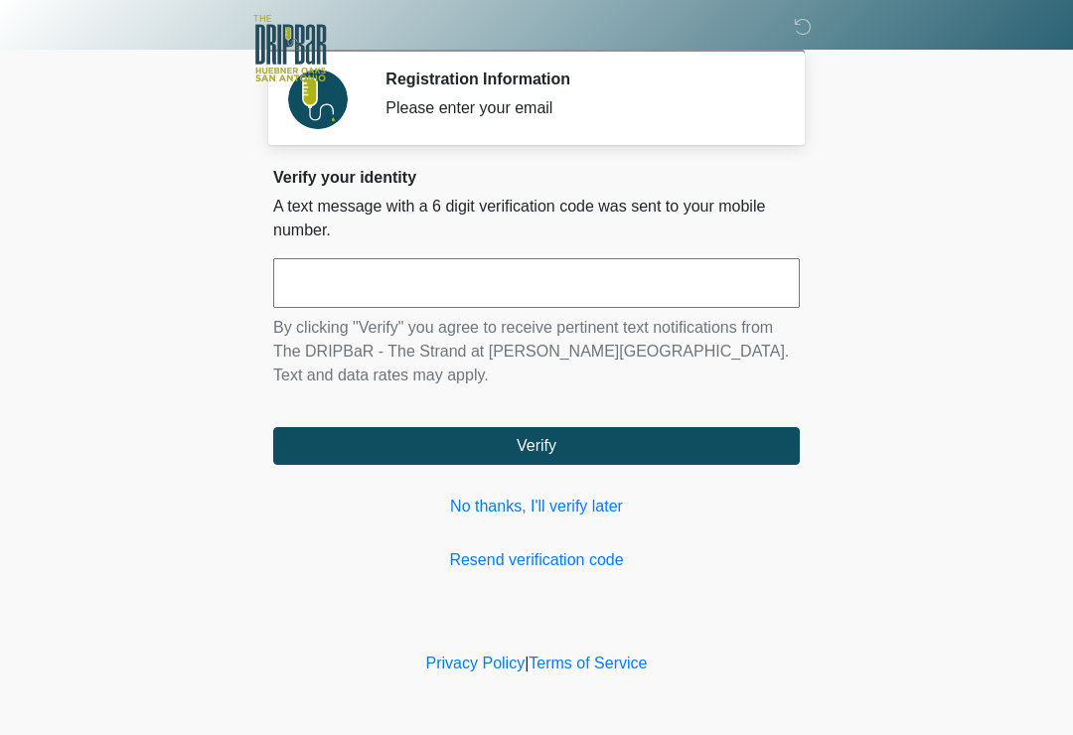
scroll to position [219, 157]
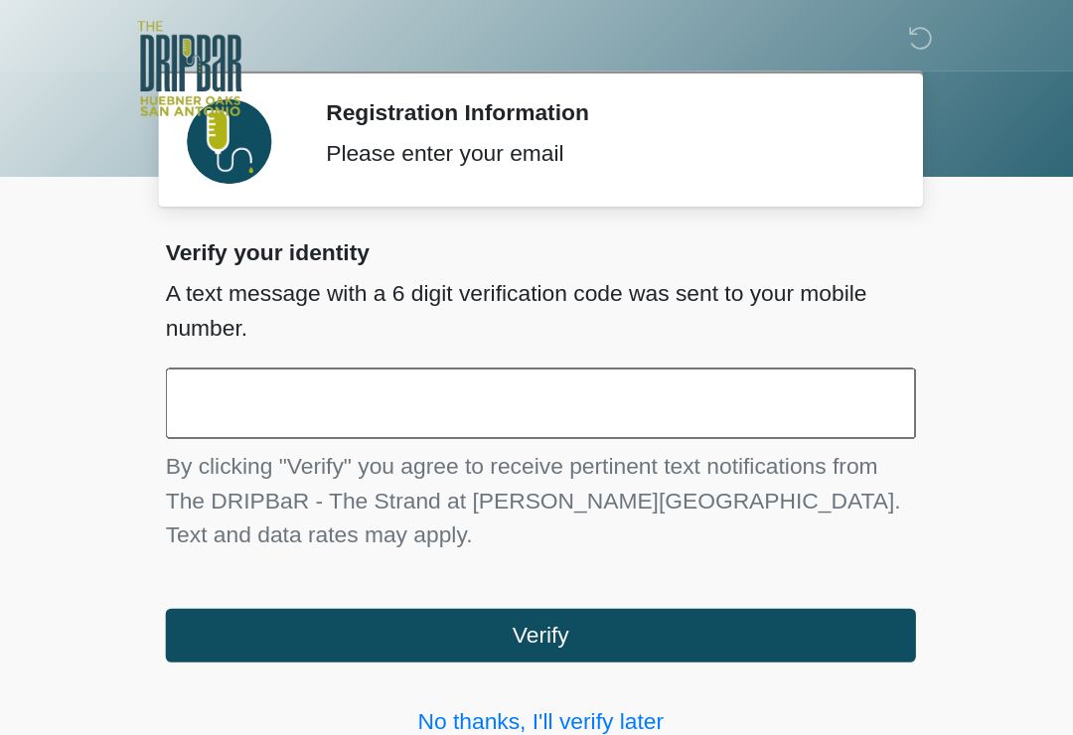
click at [382, 287] on input "text" at bounding box center [536, 283] width 527 height 50
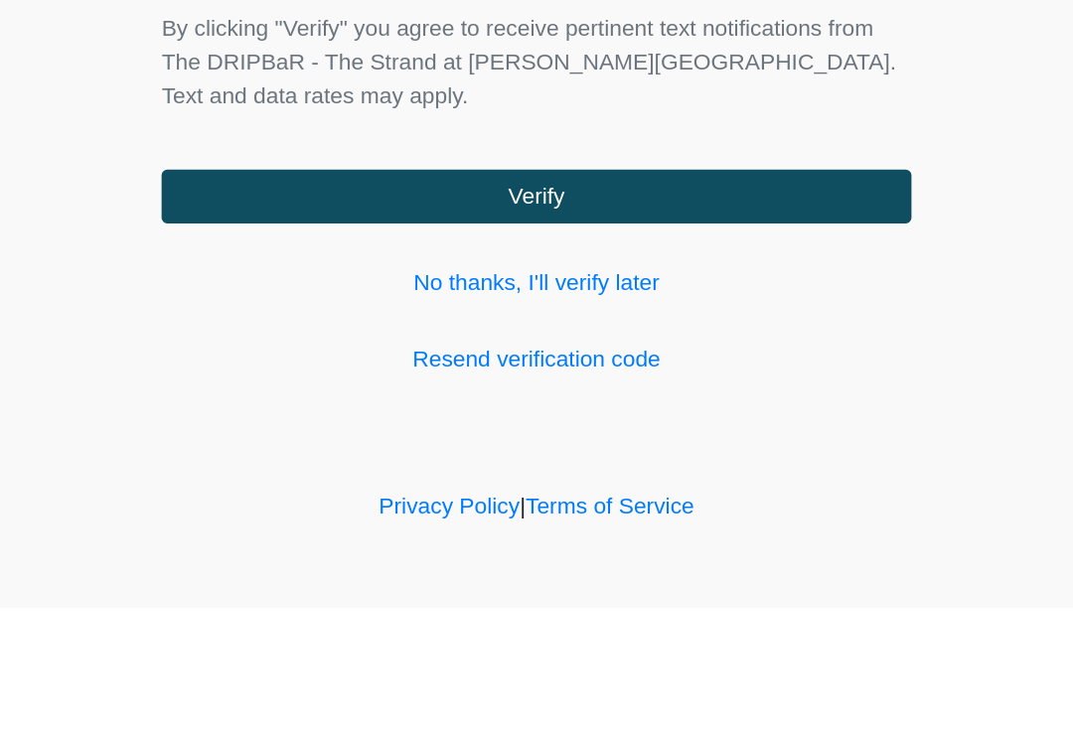
type input "******"
click at [560, 427] on button "Verify" at bounding box center [536, 446] width 527 height 38
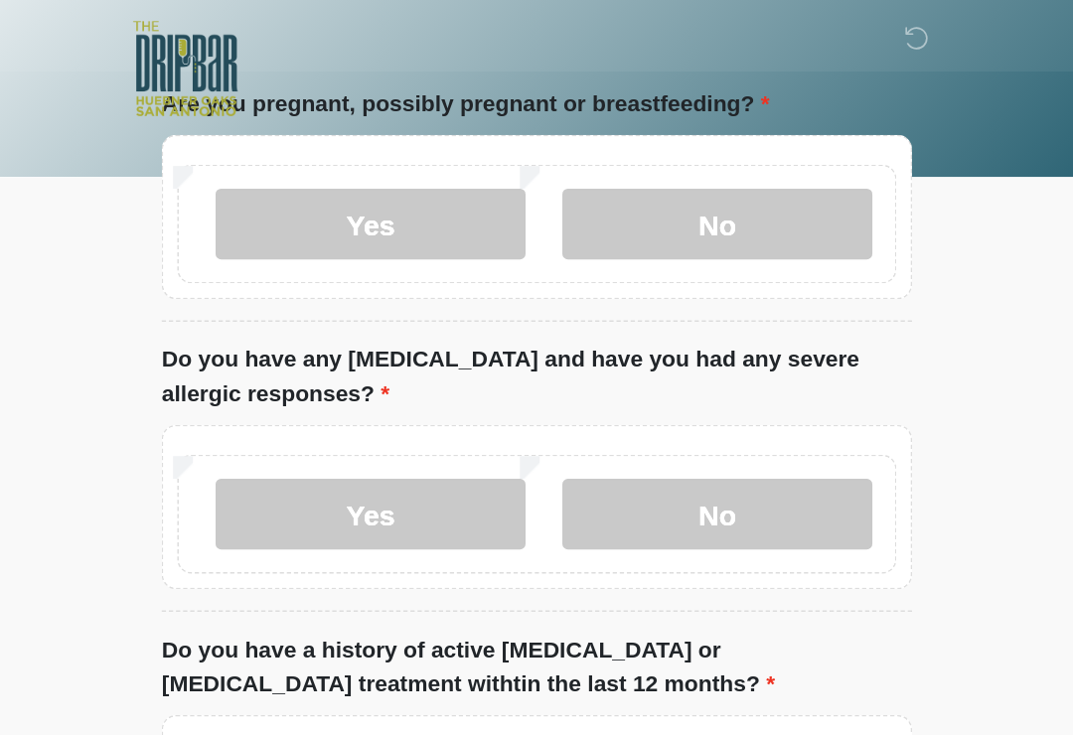
click at [451, 30] on input "What is your primary language?" at bounding box center [536, 11] width 527 height 38
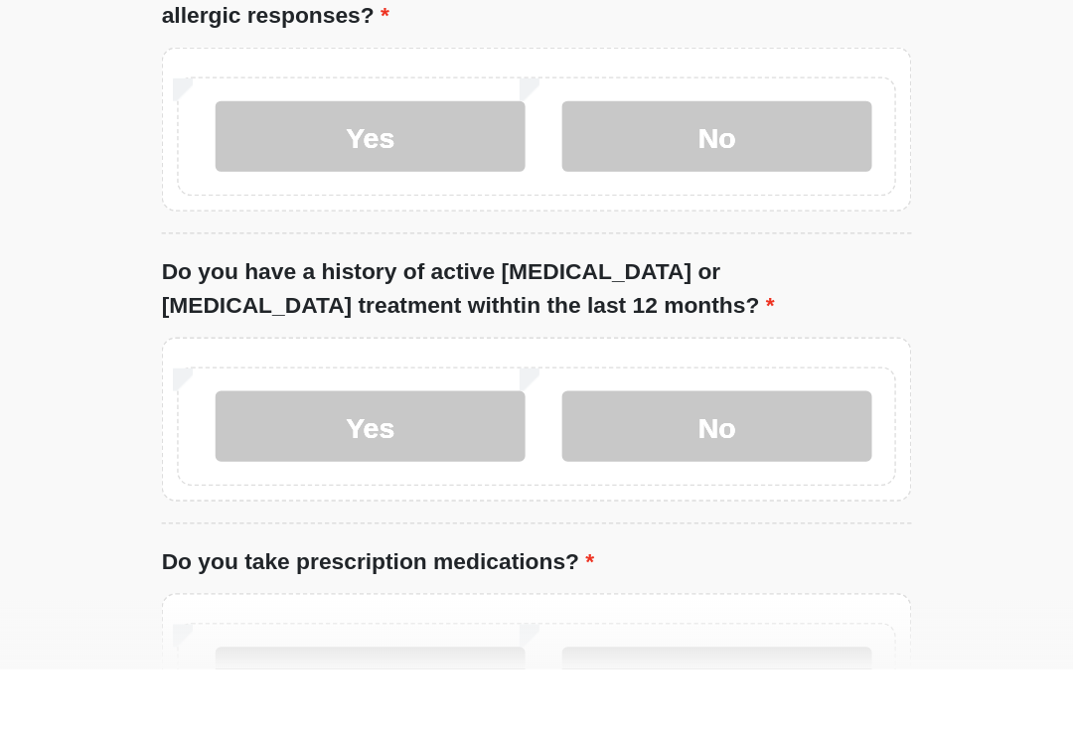
type input "*******"
click at [567, 132] on label "No" at bounding box center [663, 157] width 218 height 50
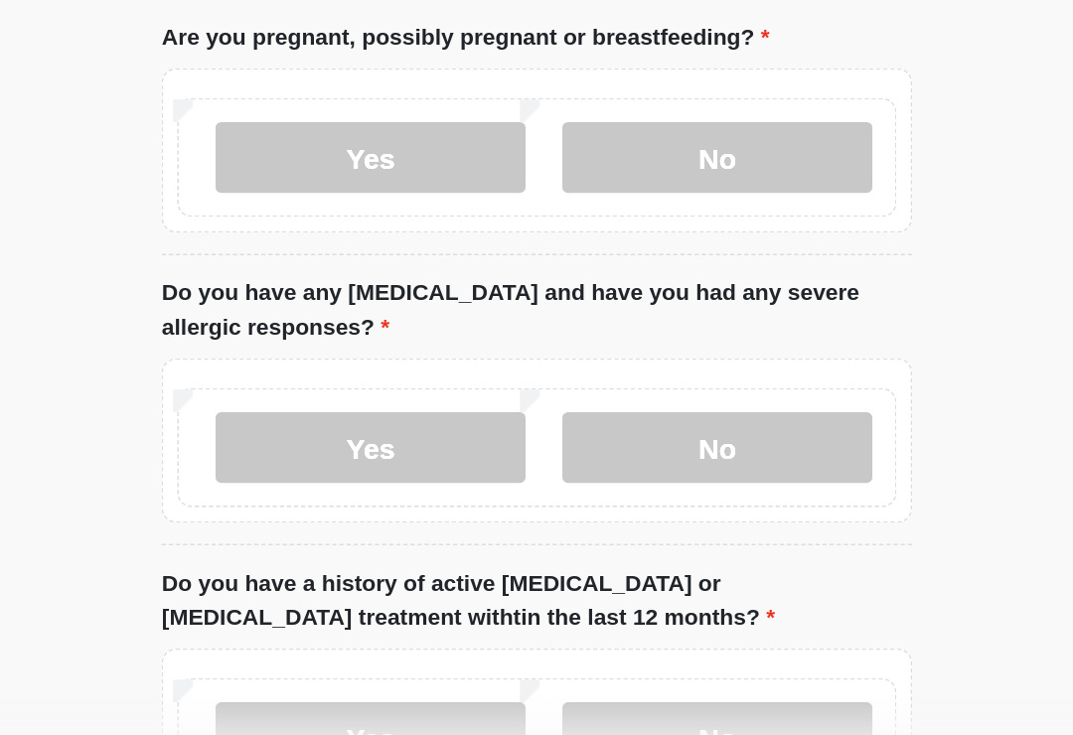
click at [554, 487] on label "No" at bounding box center [663, 512] width 218 height 50
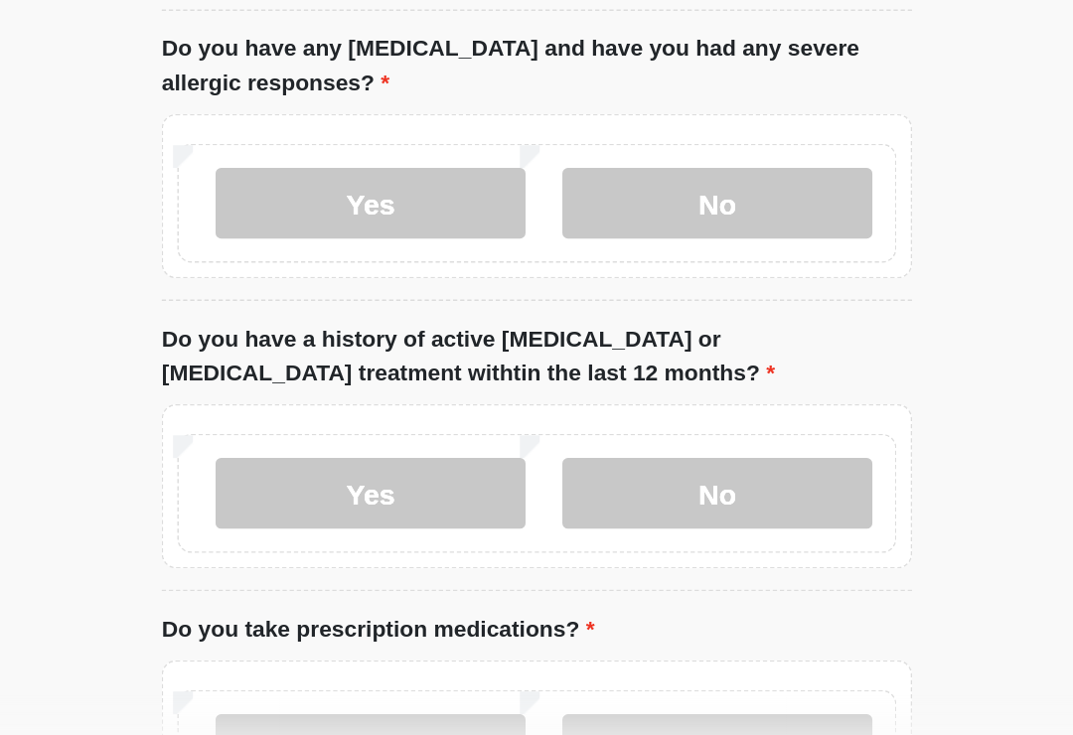
click at [554, 519] on label "No" at bounding box center [663, 544] width 218 height 50
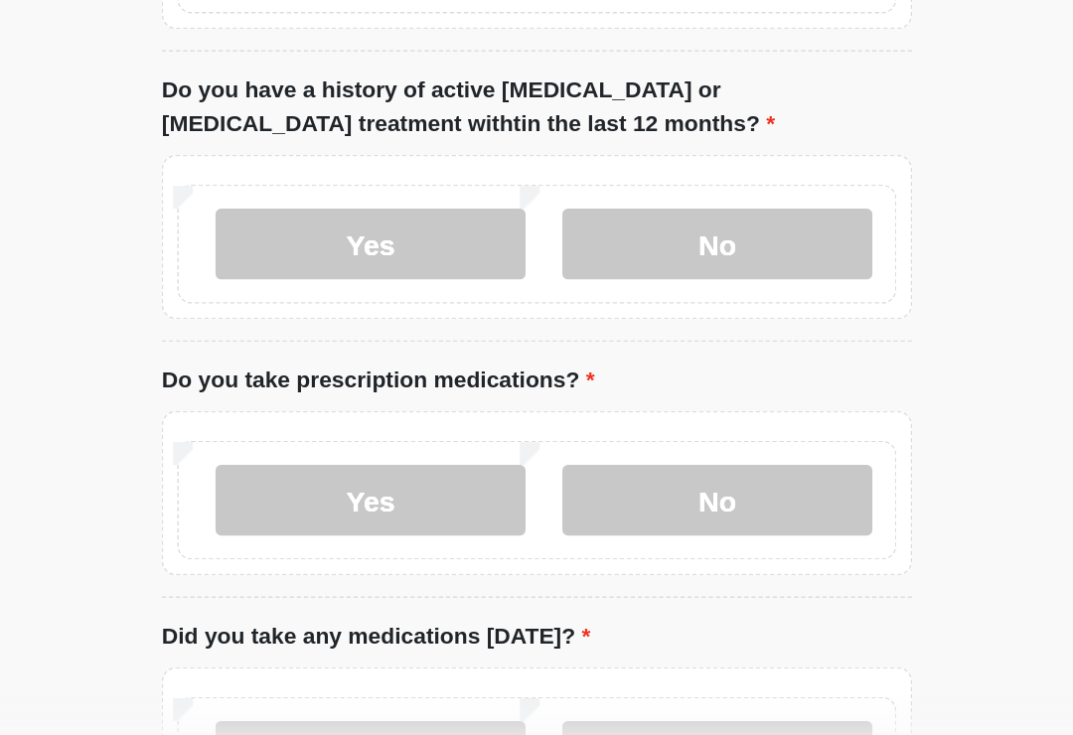
scroll to position [438, 0]
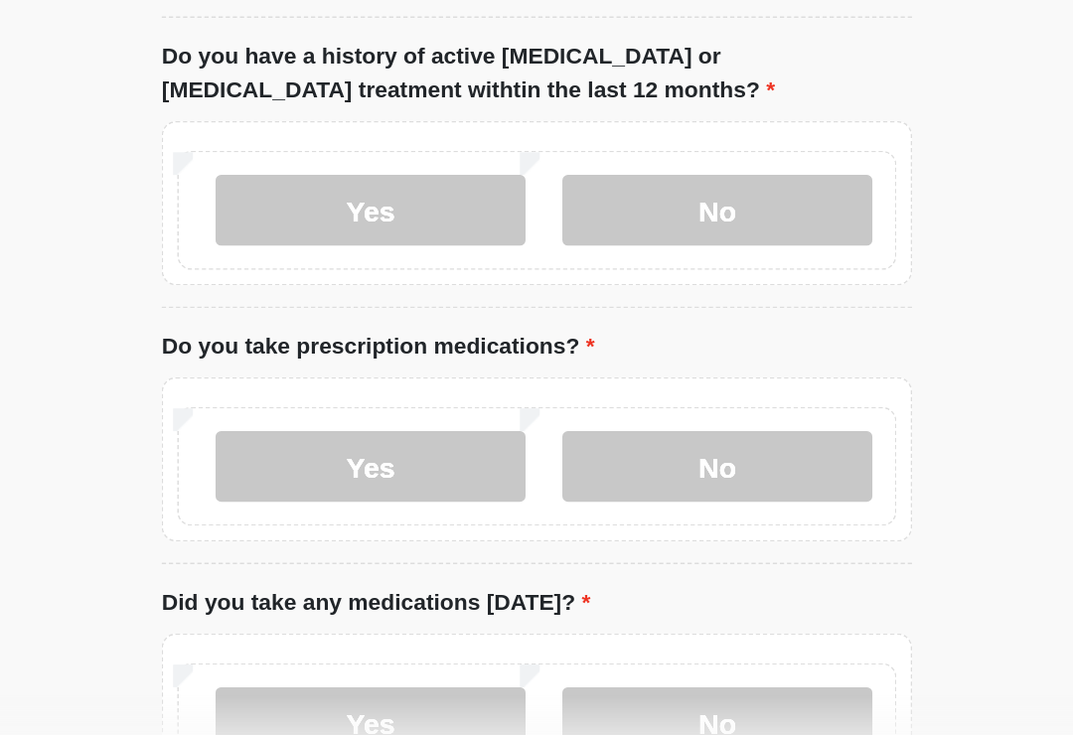
click at [330, 500] on label "Yes" at bounding box center [420, 525] width 218 height 50
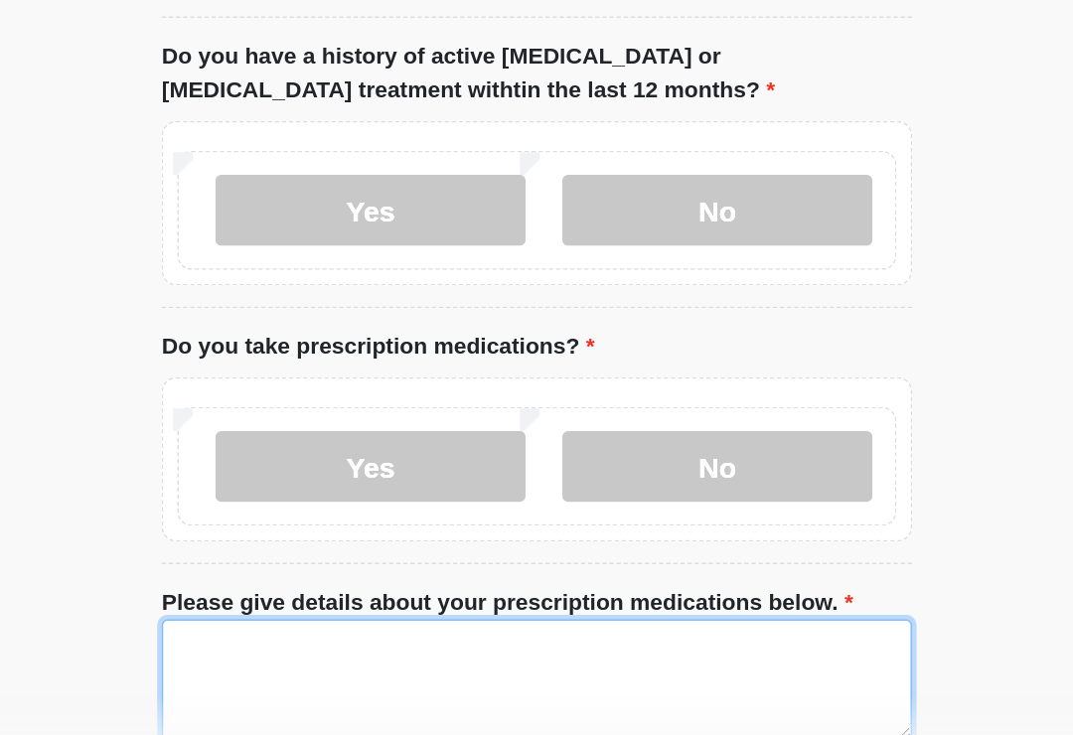
click at [404, 632] on textarea "Please give details about your prescription medications below." at bounding box center [536, 674] width 527 height 85
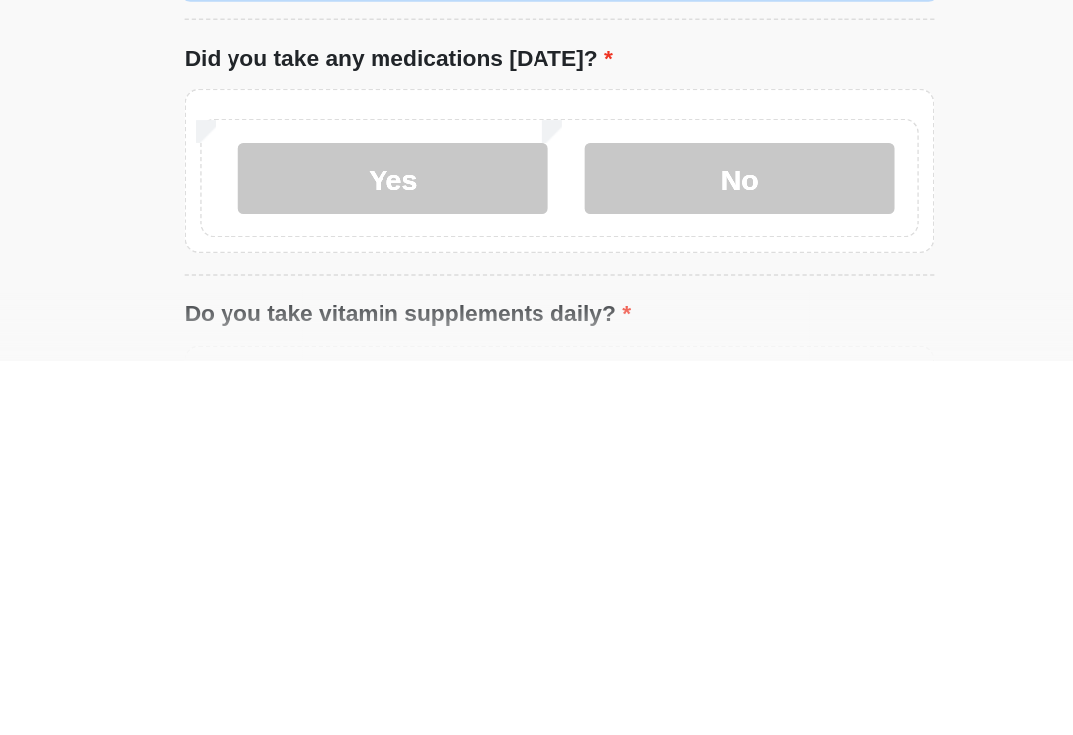
scroll to position [677, 0]
type textarea "**********"
click at [554, 581] on label "No" at bounding box center [663, 606] width 218 height 50
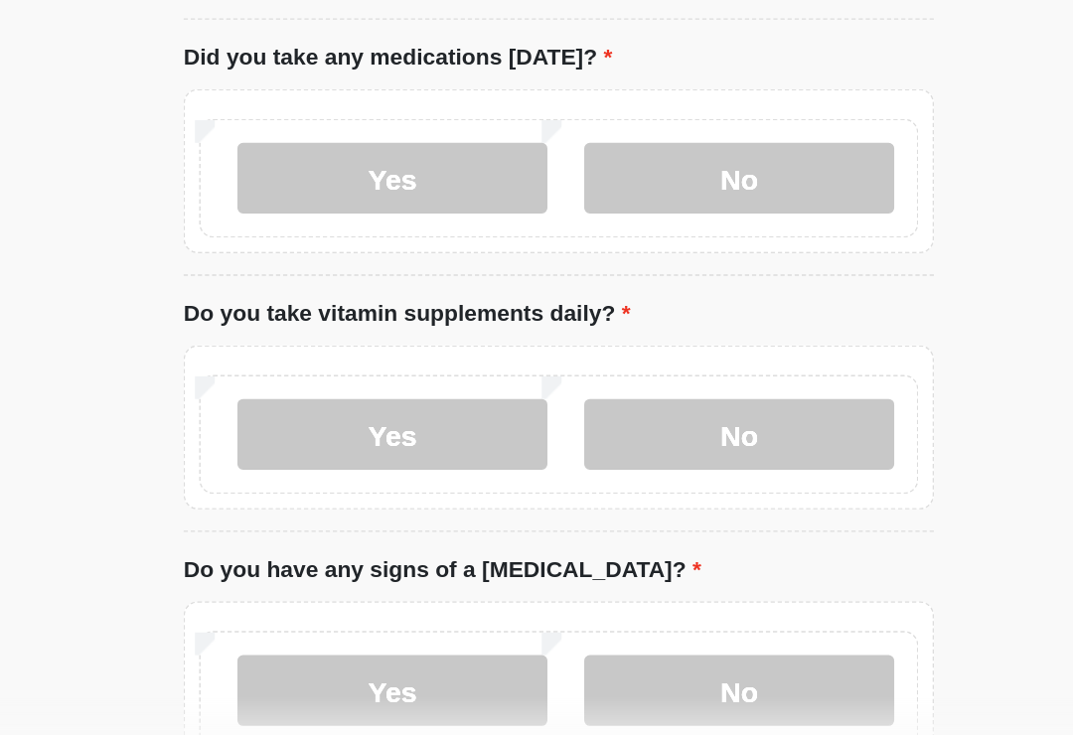
click at [554, 477] on label "No" at bounding box center [663, 502] width 218 height 50
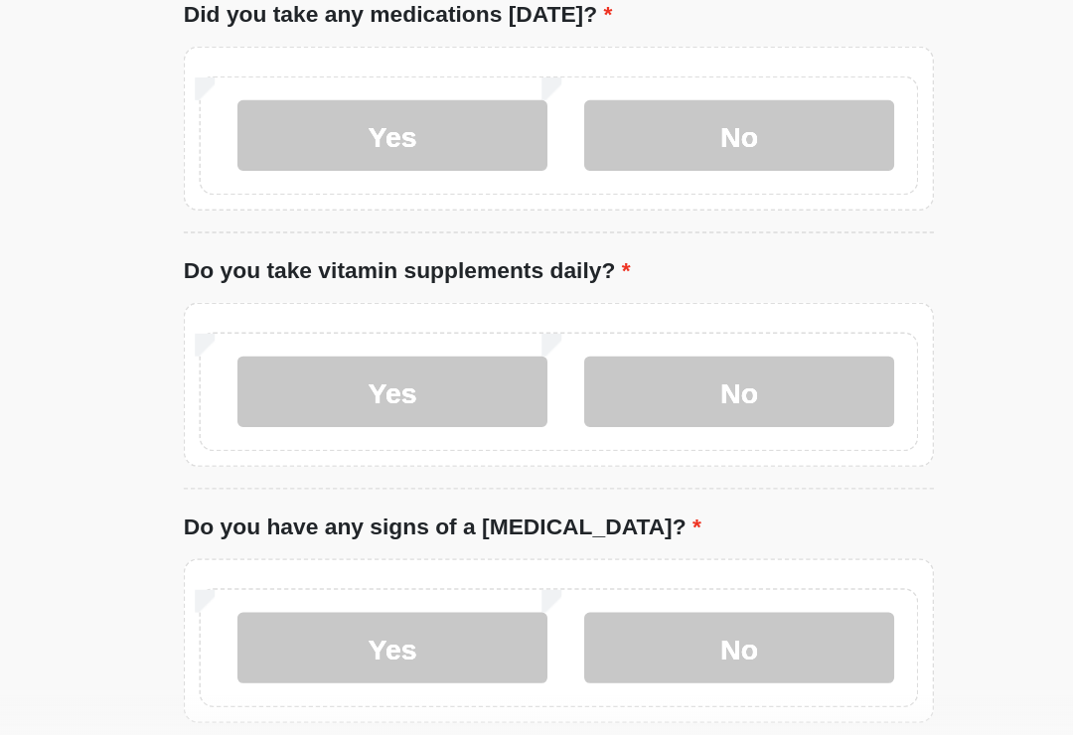
scroll to position [1028, 0]
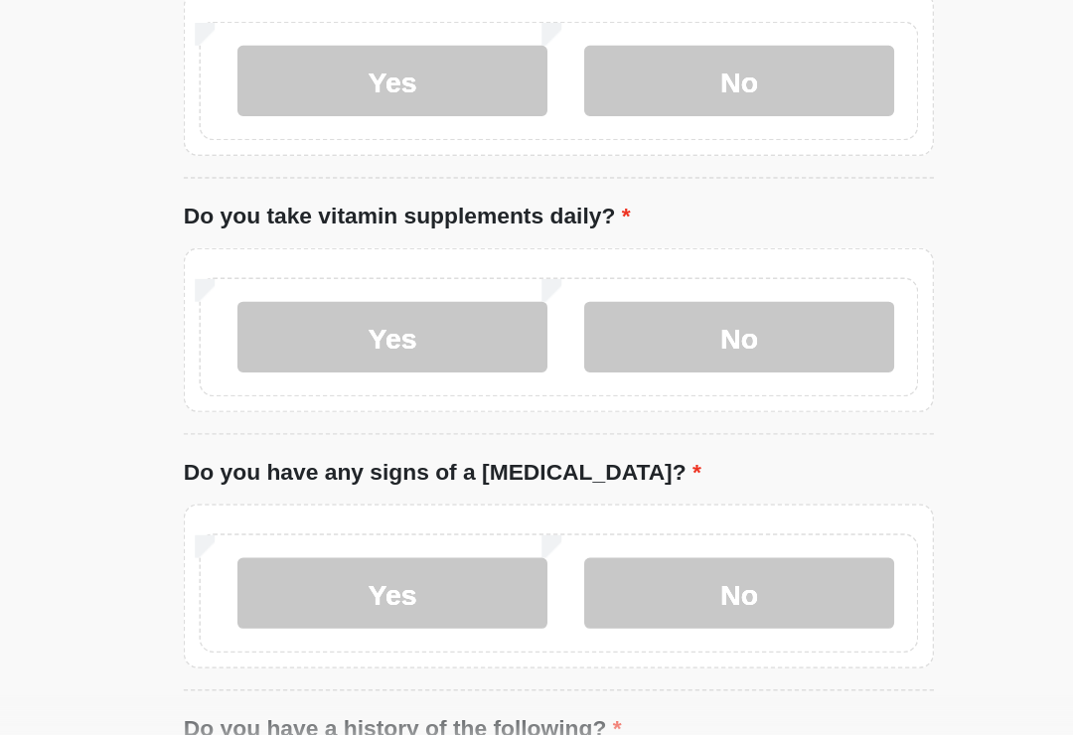
click at [554, 589] on label "No" at bounding box center [663, 614] width 218 height 50
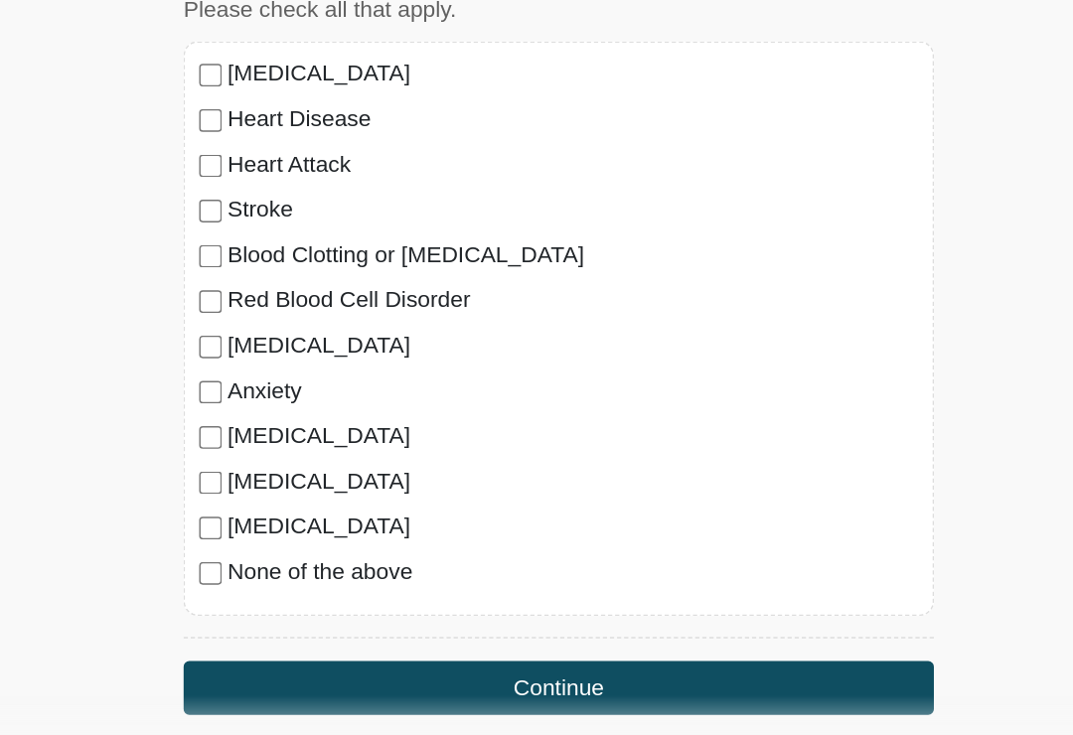
scroll to position [1557, 0]
click at [304, 587] on label "None of the above" at bounding box center [546, 599] width 485 height 24
click at [457, 662] on button "Continue" at bounding box center [536, 681] width 527 height 38
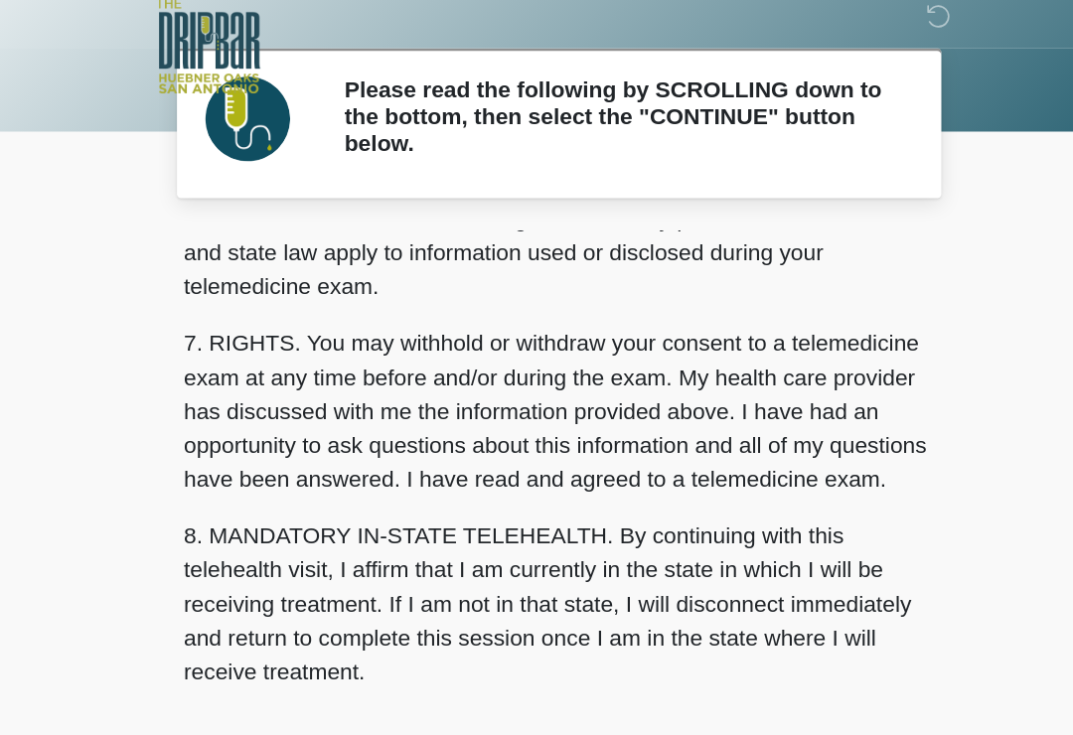
scroll to position [838, 0]
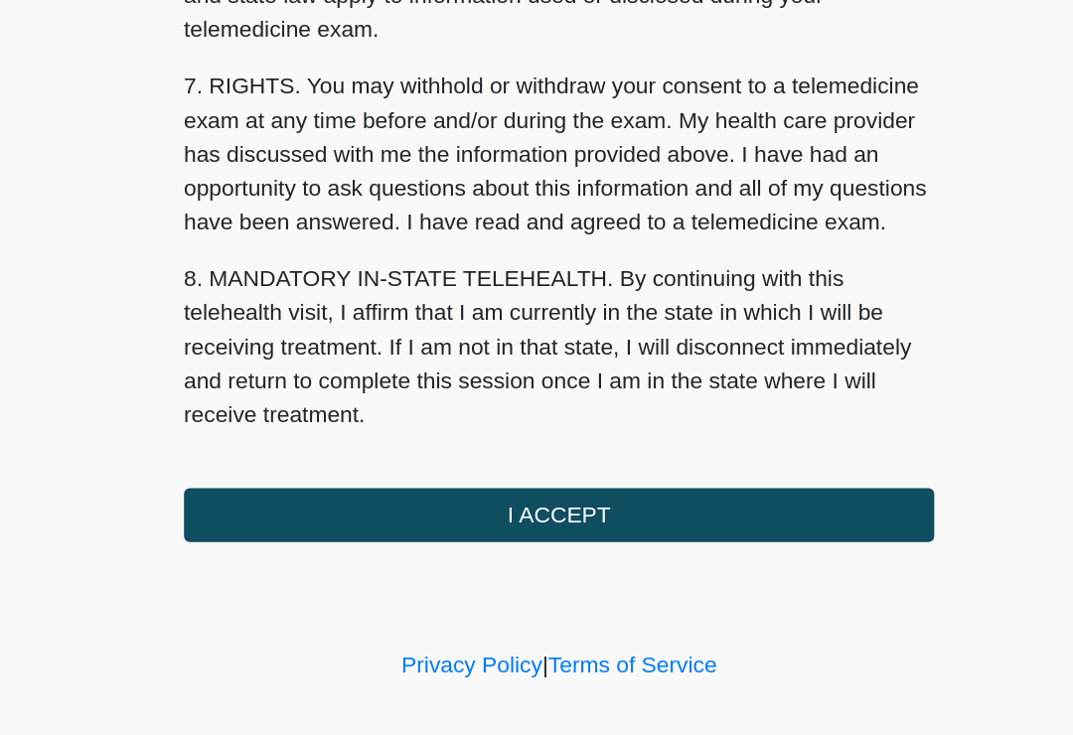
click at [513, 539] on button "I ACCEPT" at bounding box center [536, 558] width 527 height 38
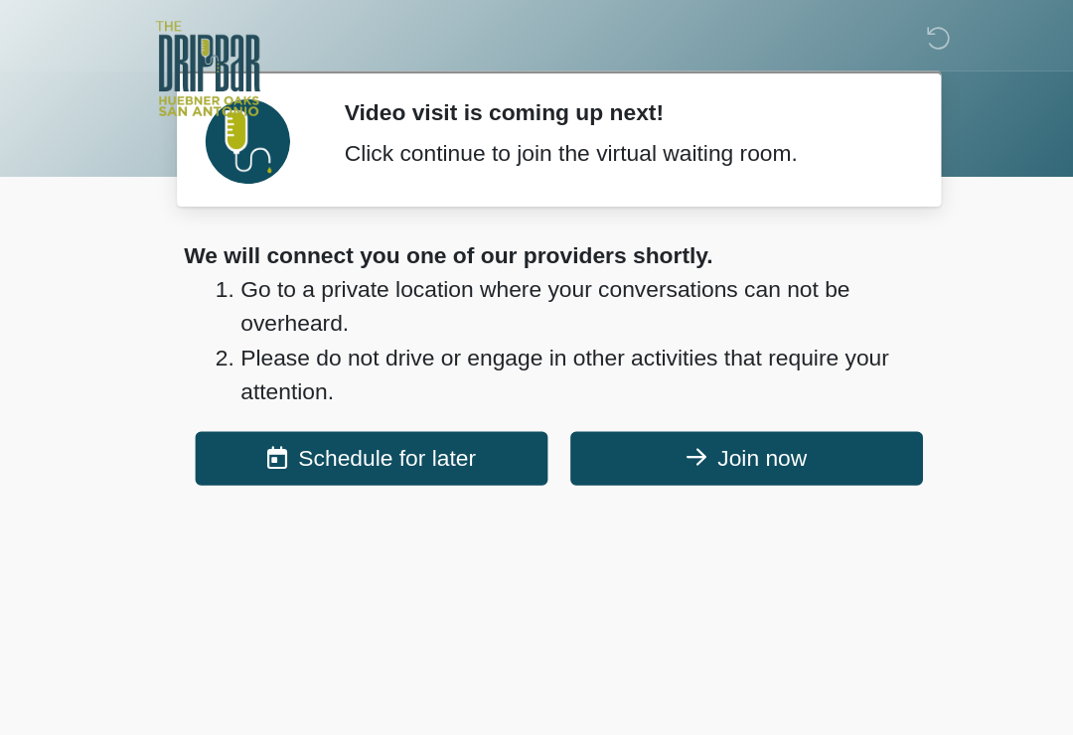
click at [544, 321] on button "Join now" at bounding box center [667, 322] width 247 height 38
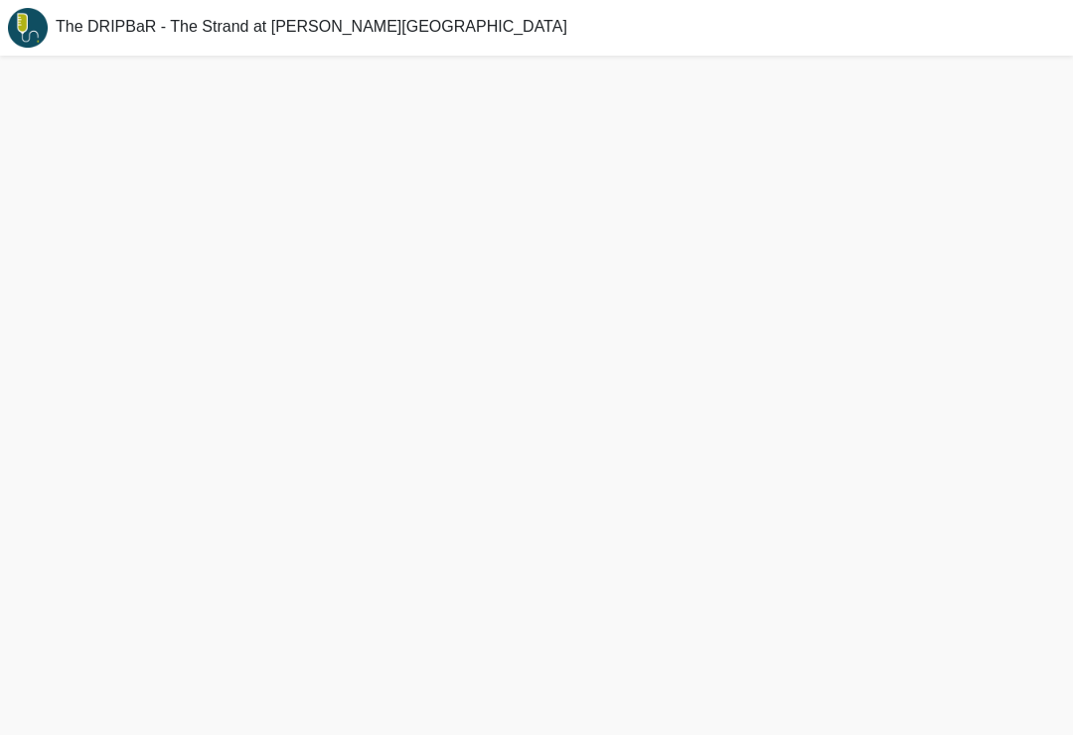
scroll to position [6, 0]
